Goal: Transaction & Acquisition: Purchase product/service

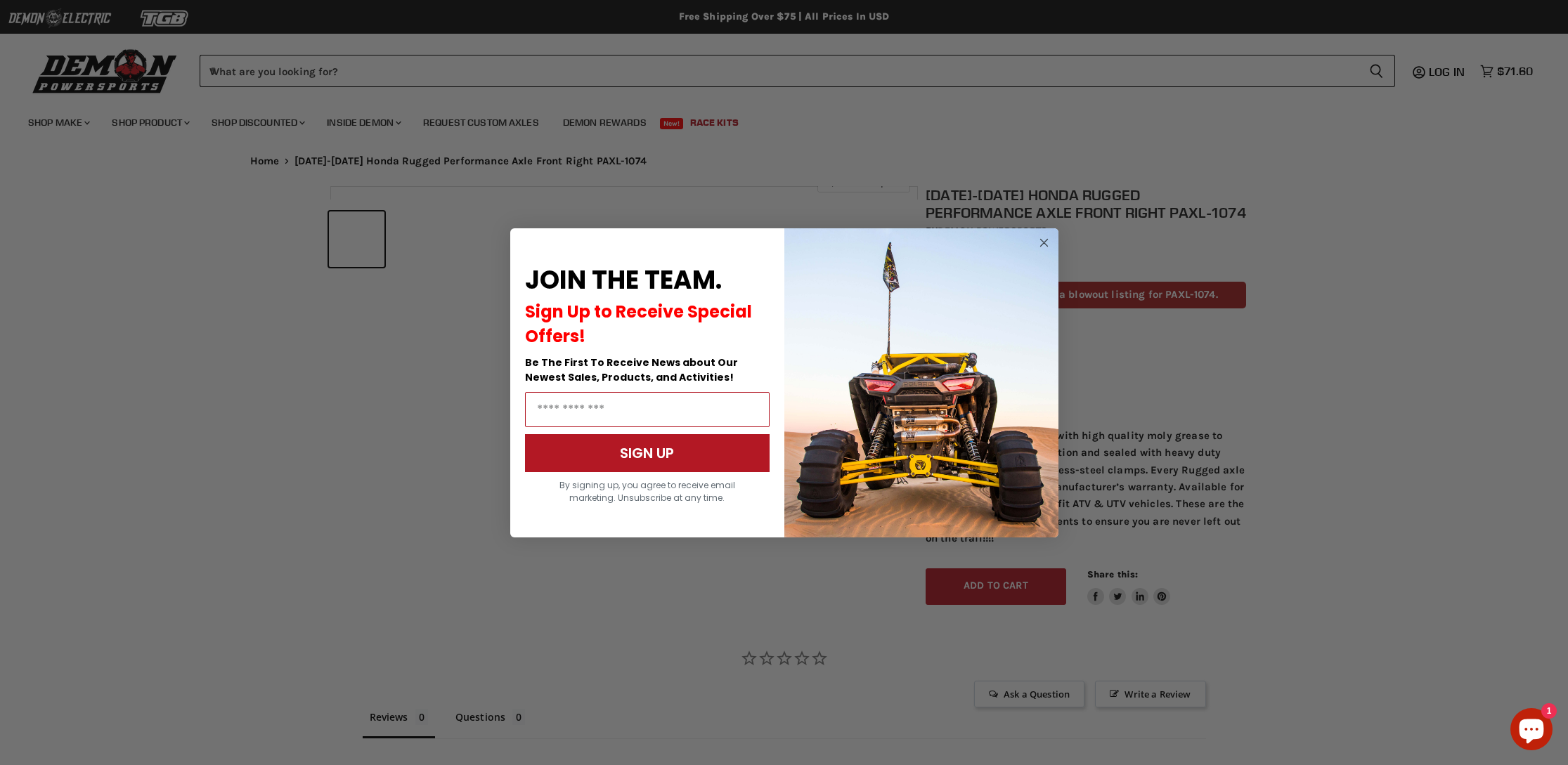
scroll to position [655, 0]
